Goal: Use online tool/utility: Use online tool/utility

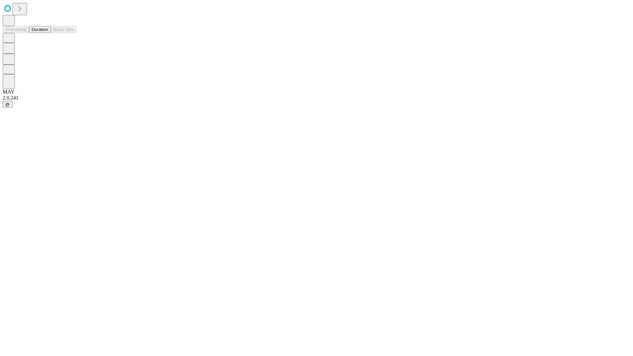
click at [48, 33] on button "Duration" at bounding box center [40, 29] width 22 height 7
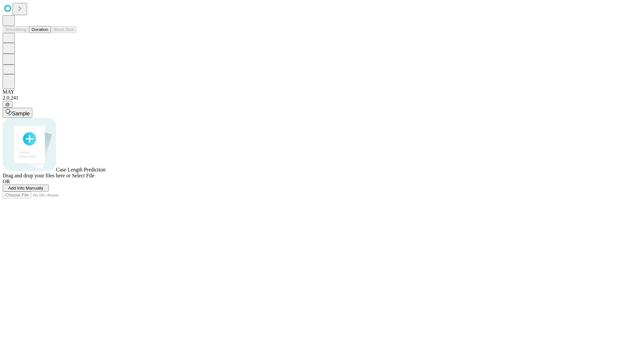
click at [94, 178] on span "Select File" at bounding box center [83, 176] width 22 height 6
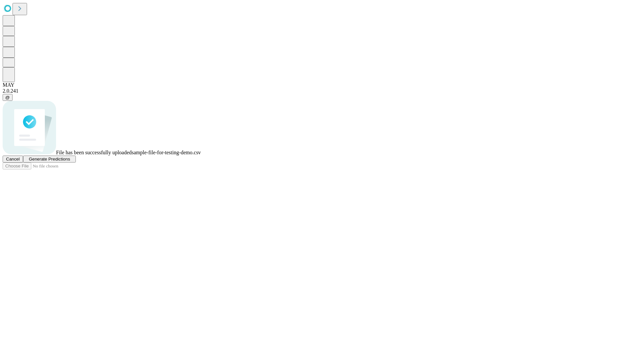
click at [70, 161] on span "Generate Predictions" at bounding box center [49, 159] width 41 height 5
